Goal: Information Seeking & Learning: Check status

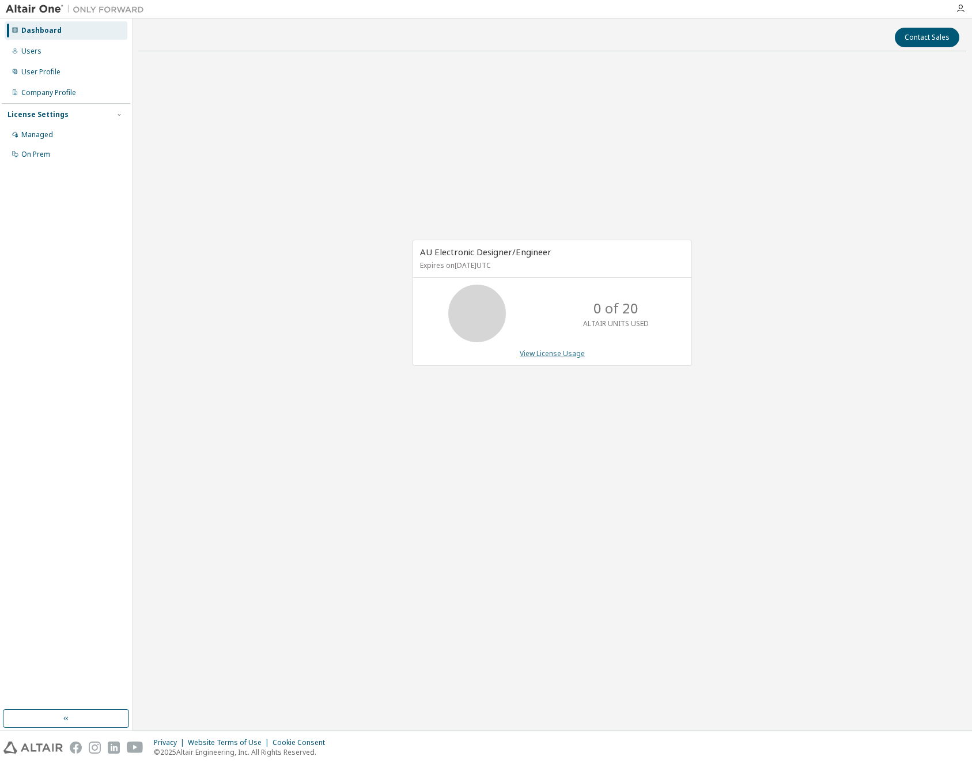
click at [558, 354] on link "View License Usage" at bounding box center [552, 354] width 65 height 10
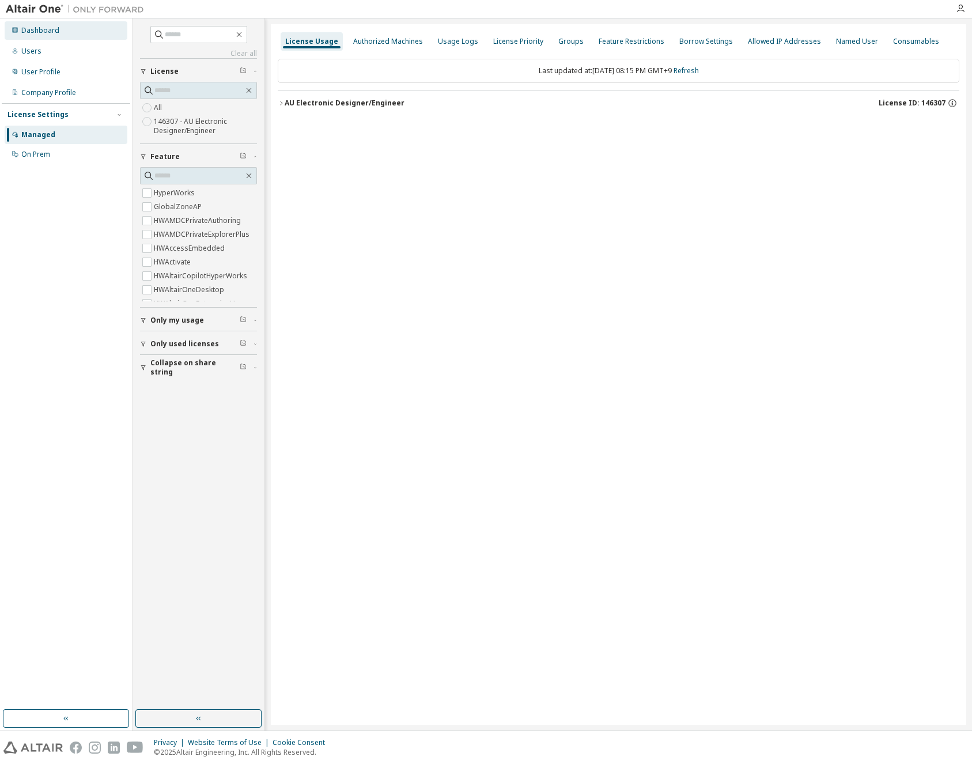
click at [54, 37] on div "Dashboard" at bounding box center [66, 30] width 123 height 18
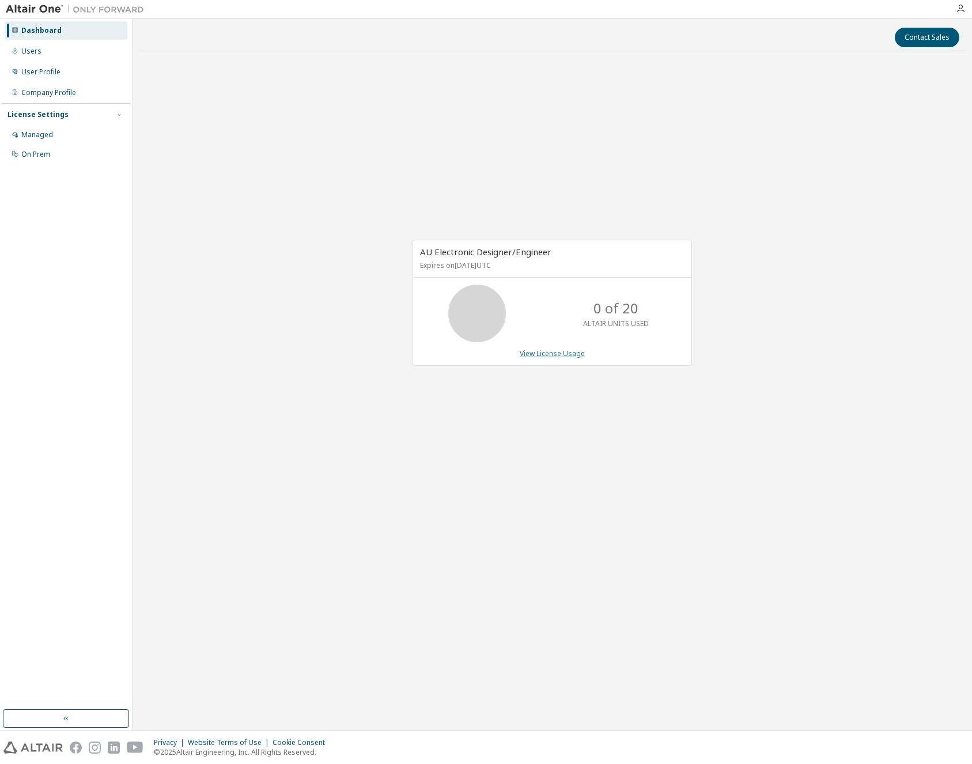
click at [559, 355] on link "View License Usage" at bounding box center [552, 354] width 65 height 10
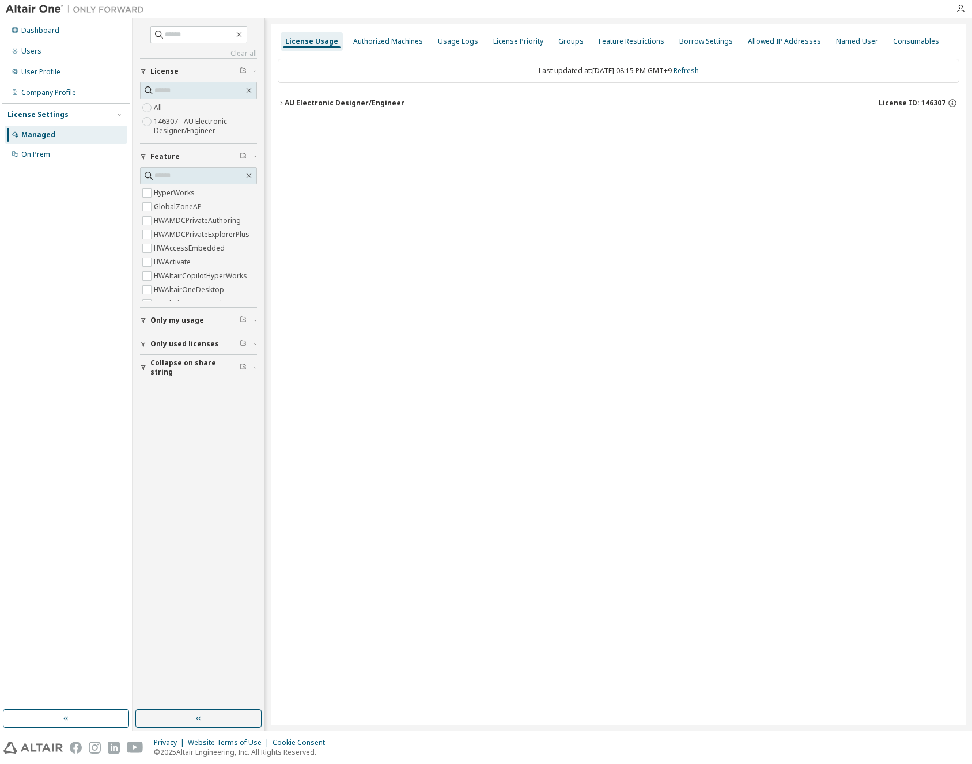
click at [335, 105] on div "AU Electronic Designer/Engineer" at bounding box center [345, 103] width 120 height 9
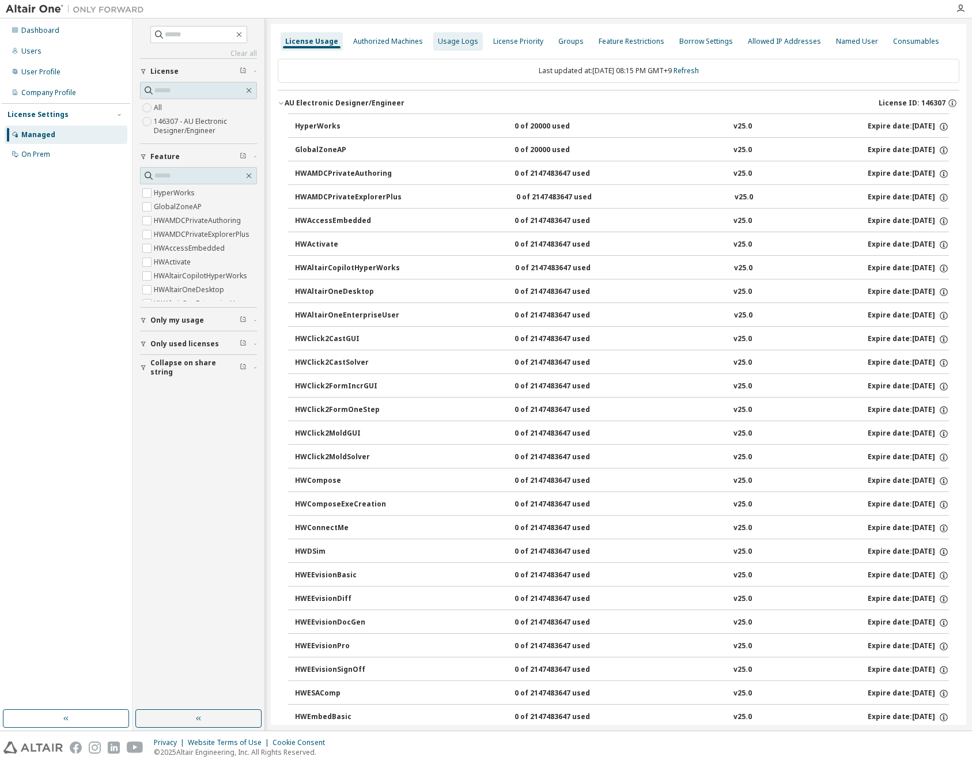
click at [453, 44] on div "Usage Logs" at bounding box center [458, 41] width 40 height 9
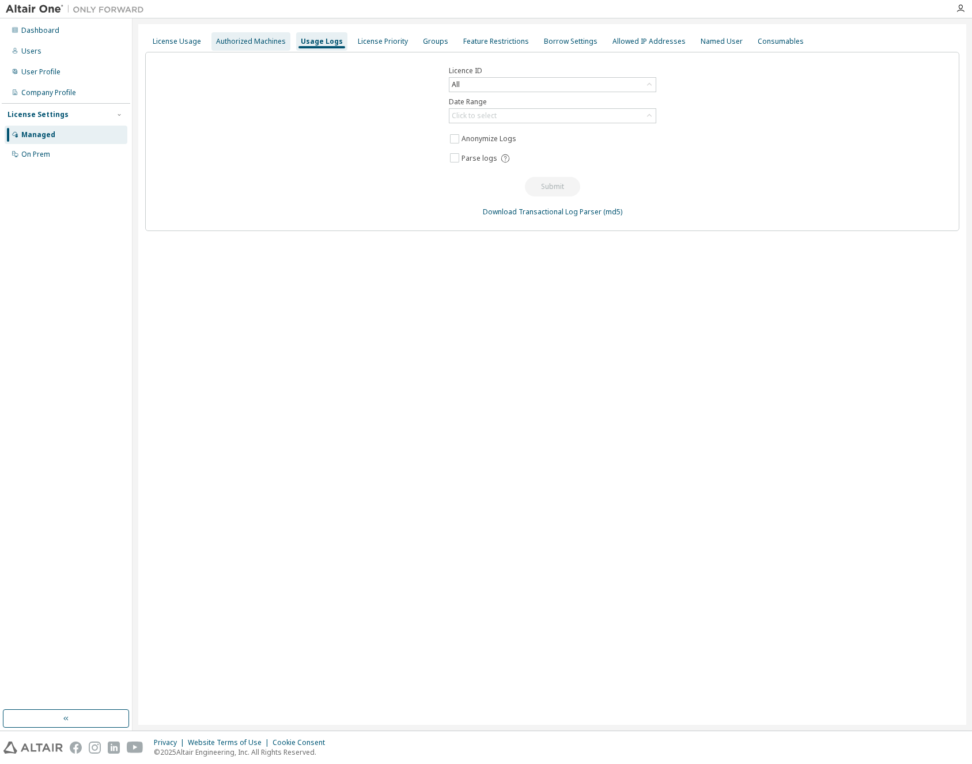
click at [266, 43] on div "Authorized Machines" at bounding box center [251, 41] width 70 height 9
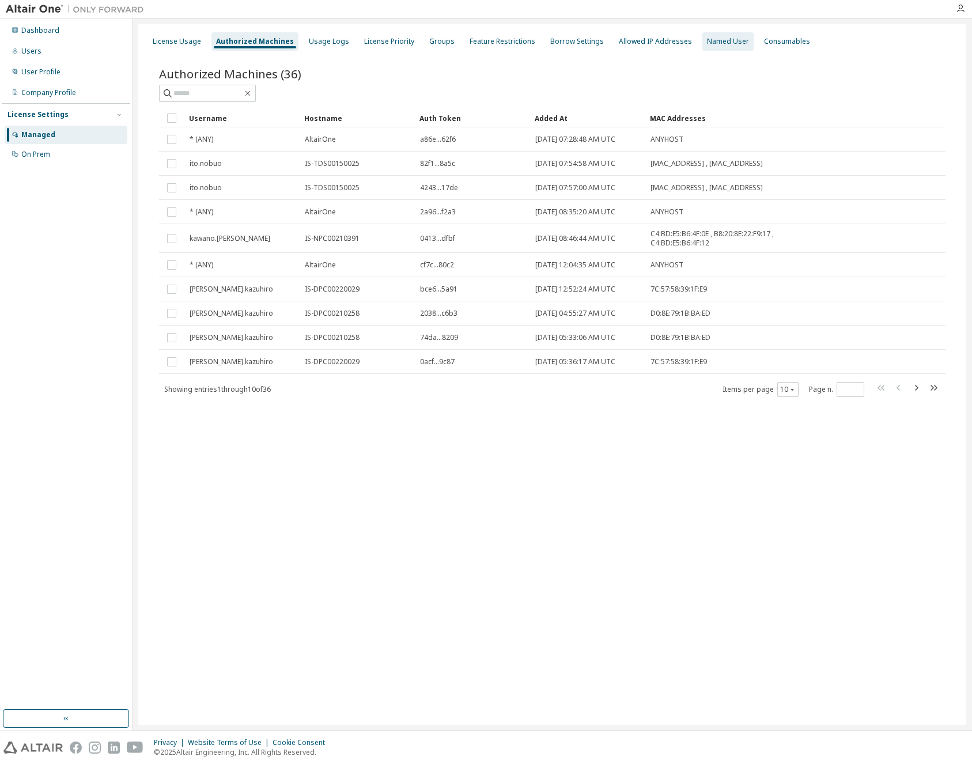
click at [707, 41] on div "Named User" at bounding box center [728, 41] width 42 height 9
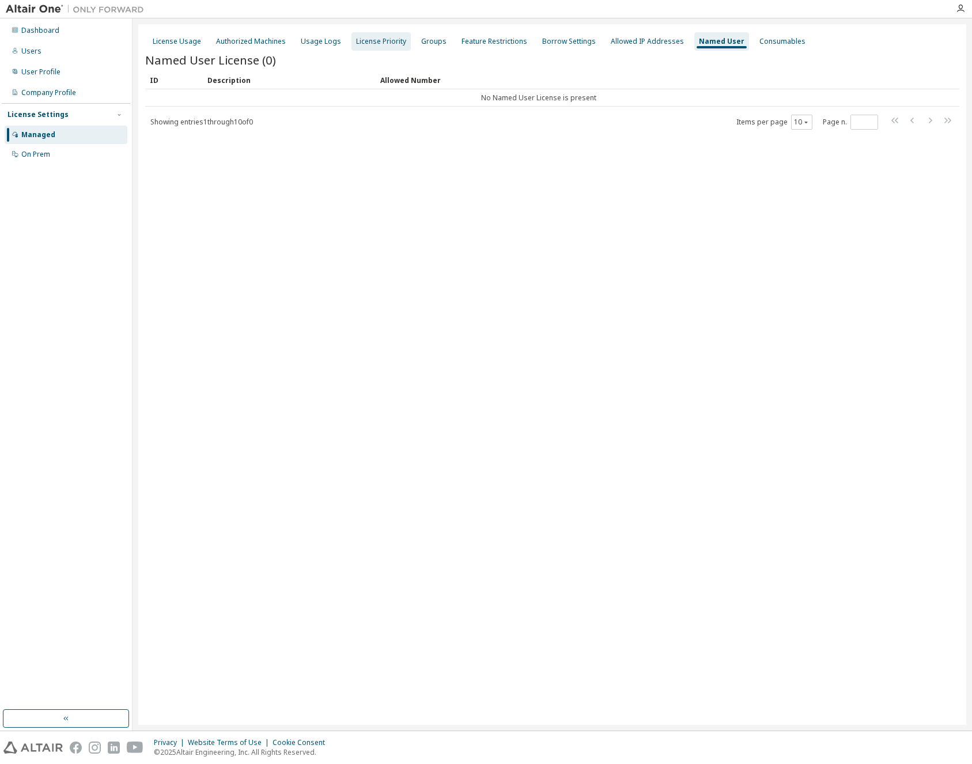
click at [364, 41] on div "License Priority" at bounding box center [381, 41] width 50 height 9
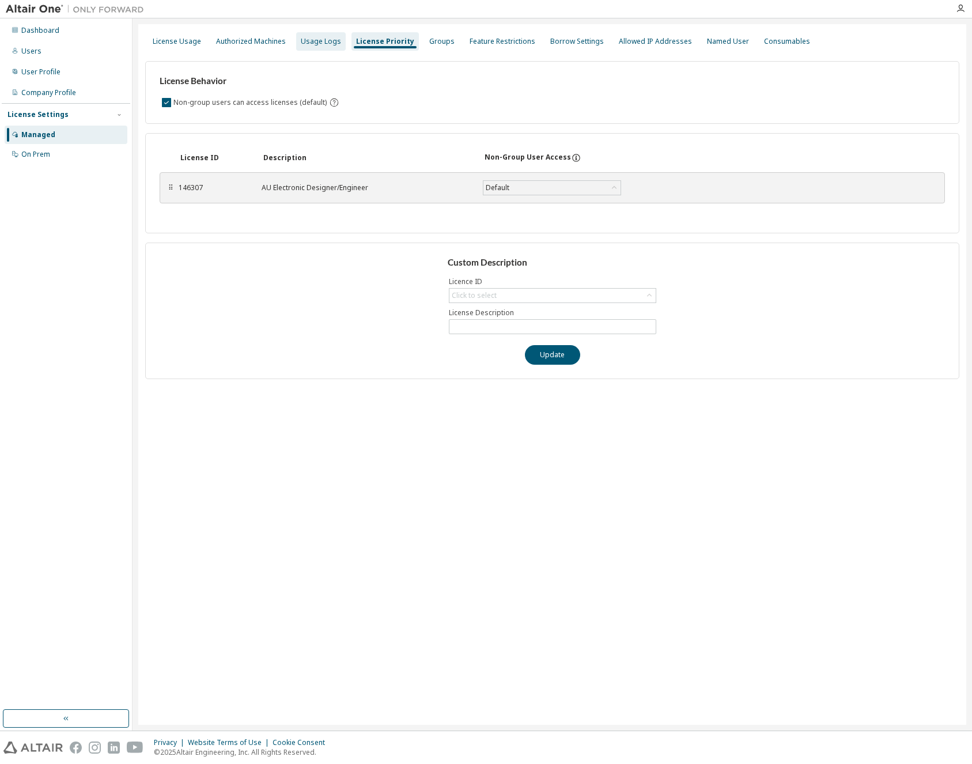
click at [321, 44] on div "Usage Logs" at bounding box center [321, 41] width 40 height 9
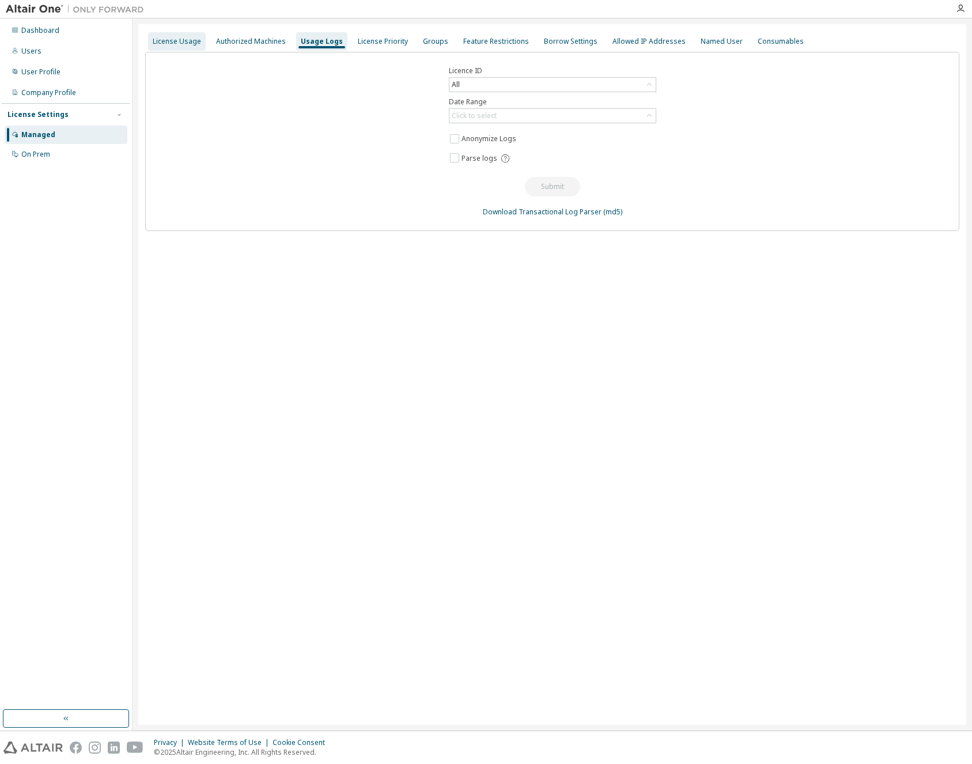
click at [194, 40] on div "License Usage" at bounding box center [177, 41] width 48 height 9
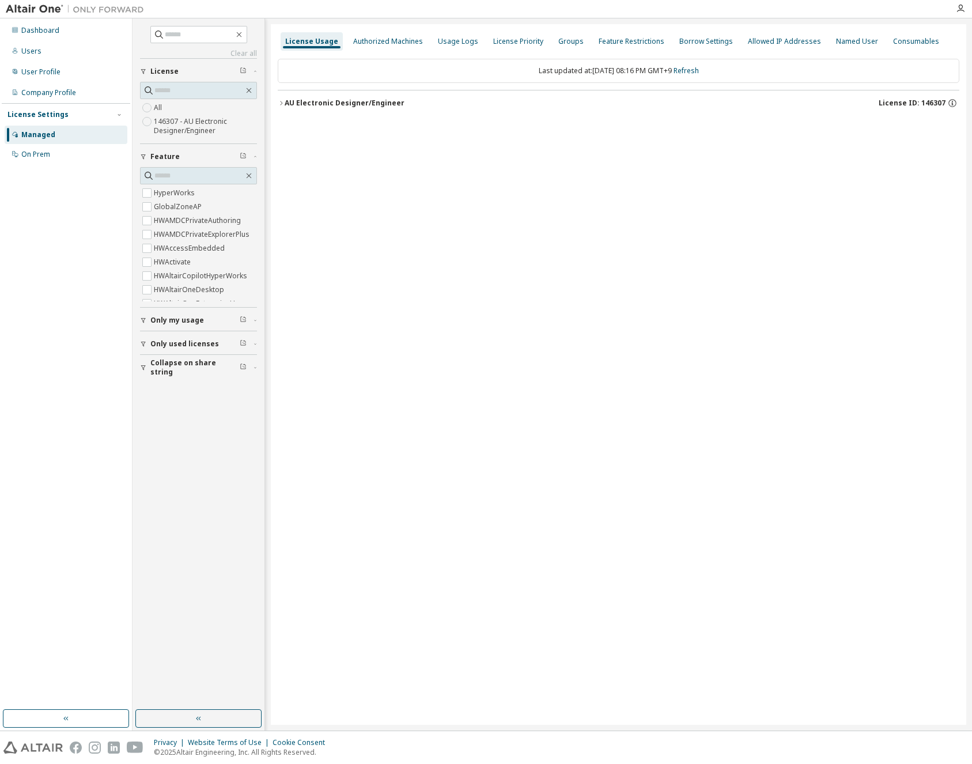
click at [300, 104] on div "AU Electronic Designer/Engineer" at bounding box center [345, 103] width 120 height 9
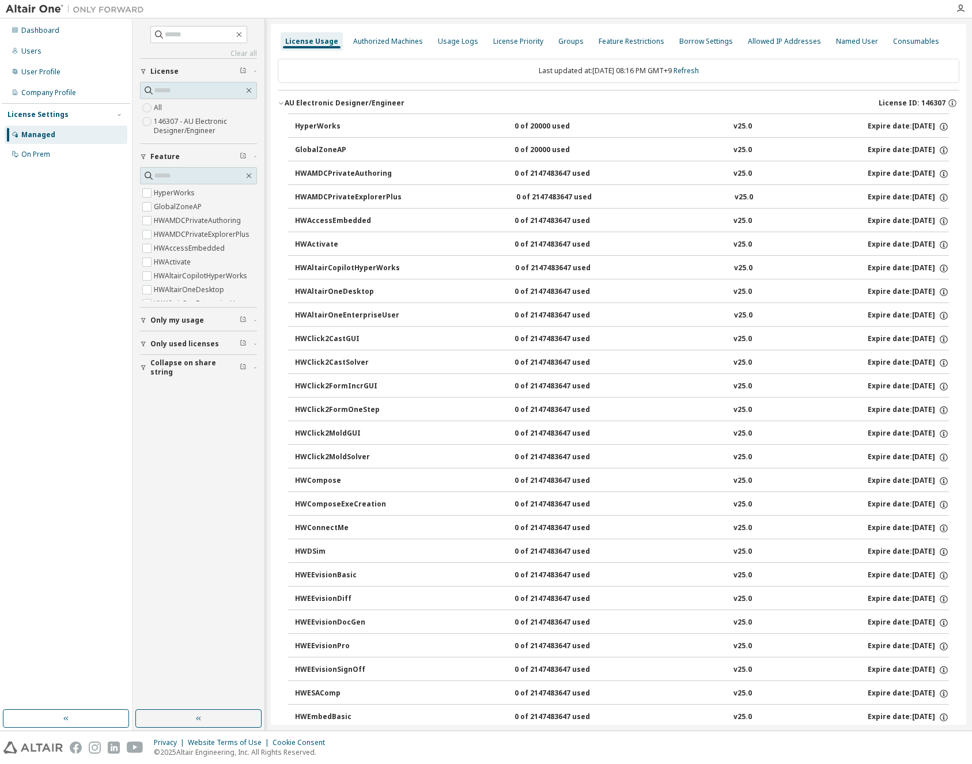
click at [355, 106] on div "AU Electronic Designer/Engineer" at bounding box center [345, 103] width 120 height 9
